Goal: Navigation & Orientation: Understand site structure

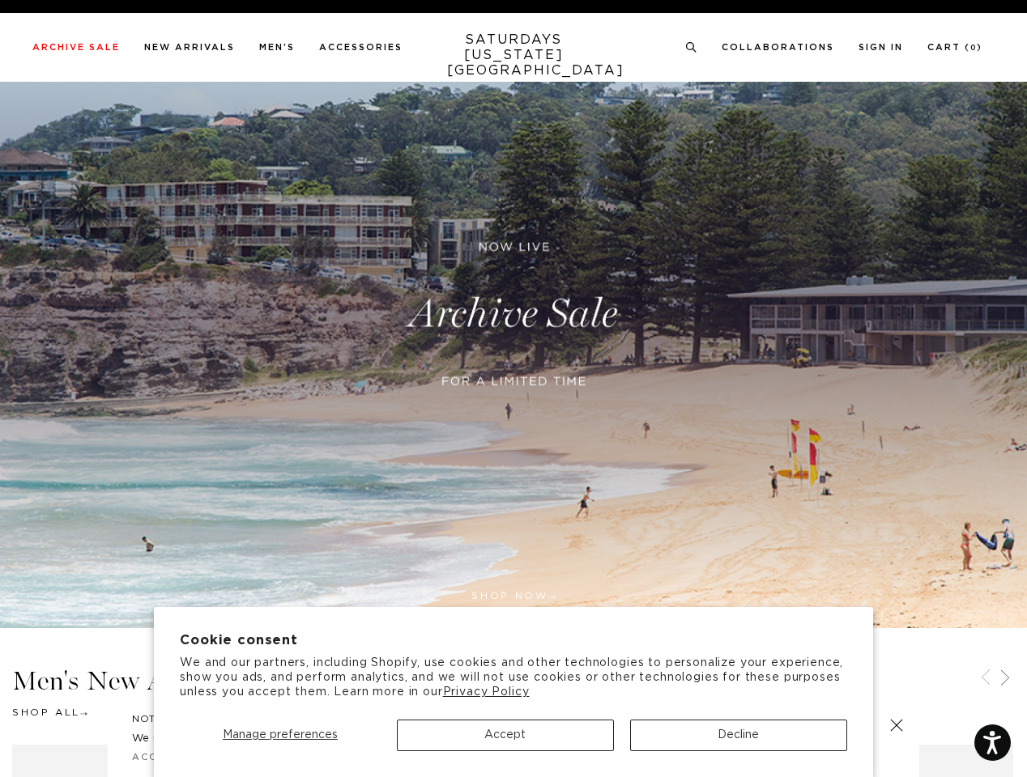
click at [513, 389] on div at bounding box center [513, 401] width 393 height 33
click at [279, 735] on span "Manage preferences" at bounding box center [280, 735] width 115 height 11
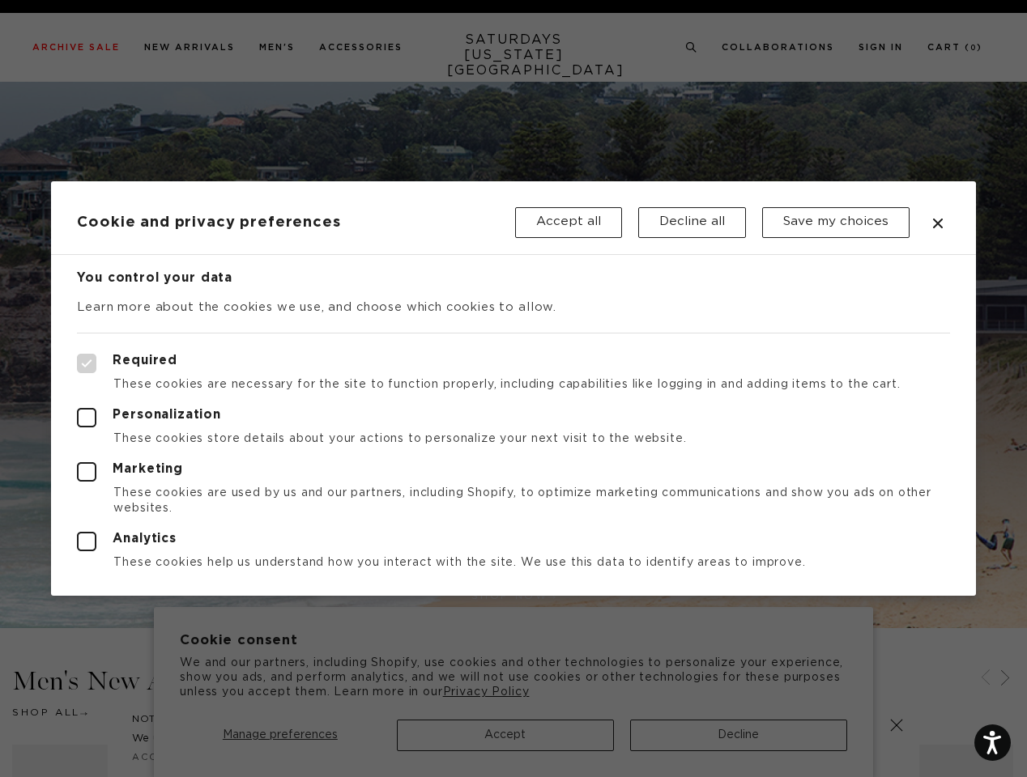
click at [505, 735] on div at bounding box center [513, 388] width 1027 height 777
click at [739, 735] on div at bounding box center [513, 388] width 1027 height 777
click at [688, 356] on label "Required" at bounding box center [513, 363] width 872 height 19
click at [78, 355] on input "Required" at bounding box center [77, 354] width 1 height 1
checkbox input "true"
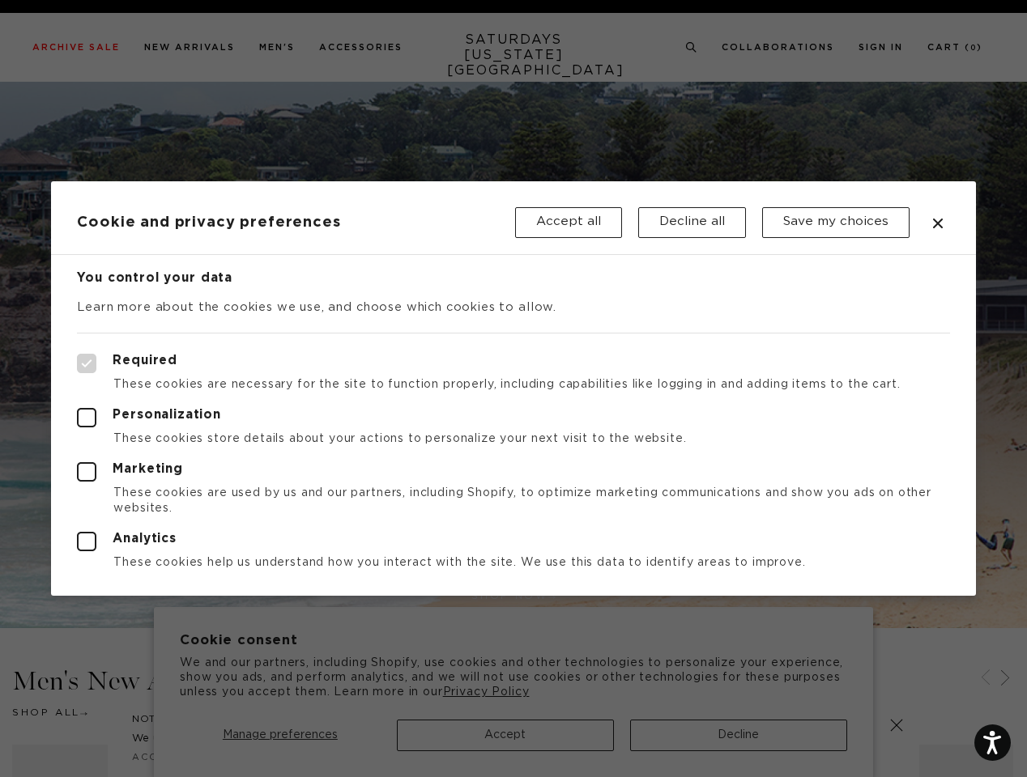
click at [692, 48] on div at bounding box center [513, 388] width 1027 height 777
click at [986, 679] on div at bounding box center [513, 388] width 1027 height 777
click at [1005, 679] on div at bounding box center [513, 388] width 1027 height 777
click at [896, 726] on div at bounding box center [513, 388] width 1027 height 777
